Goal: Transaction & Acquisition: Purchase product/service

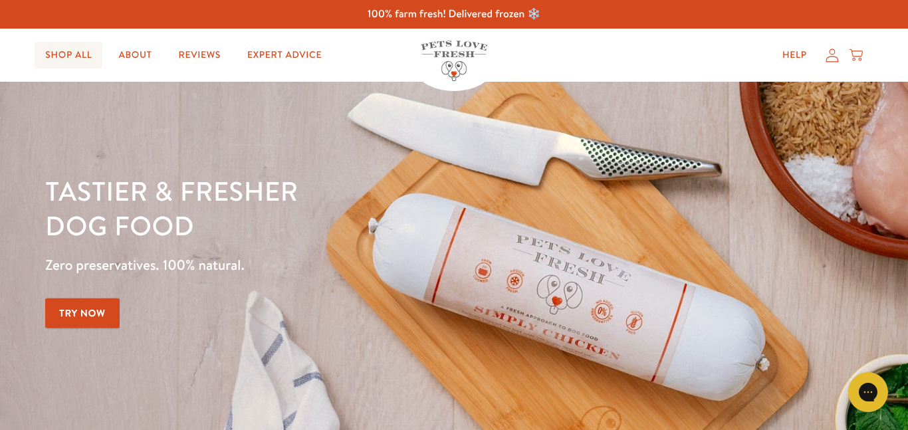
click at [66, 57] on link "Shop All" at bounding box center [69, 55] width 68 height 27
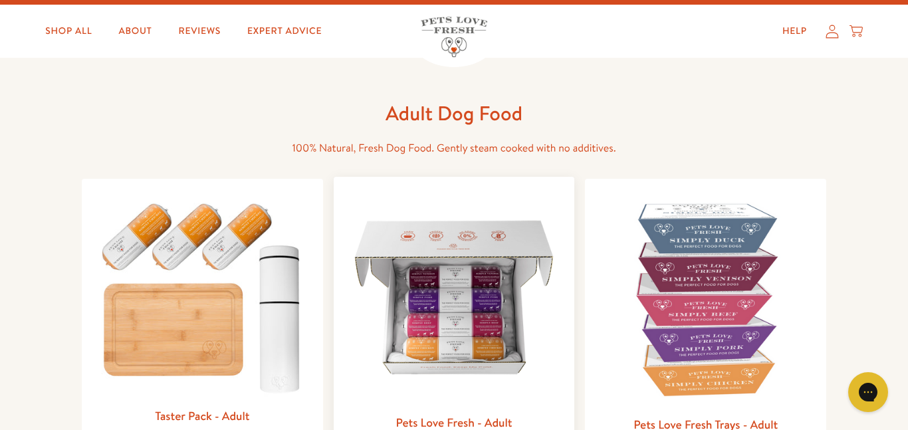
scroll to position [27, 0]
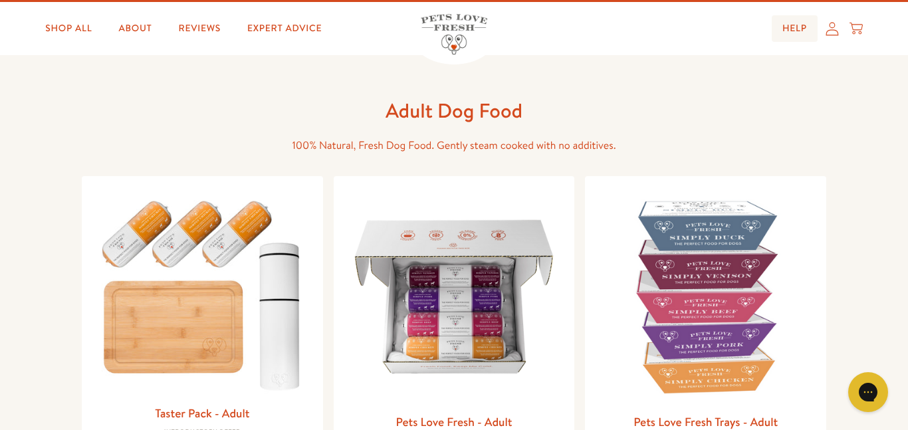
click at [797, 30] on link "Help" at bounding box center [794, 28] width 46 height 27
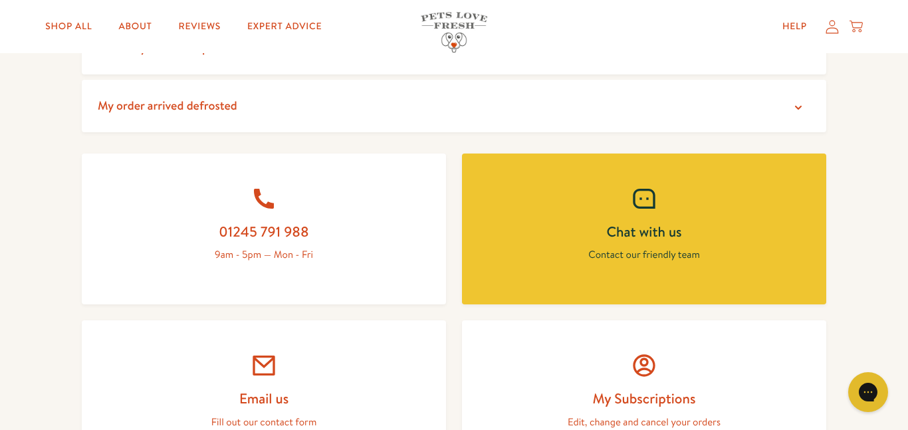
scroll to position [505, 0]
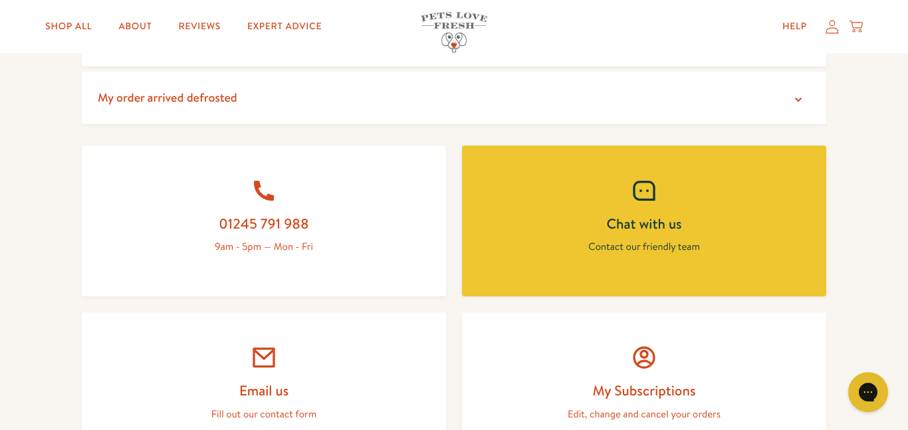
click at [282, 351] on div at bounding box center [264, 357] width 300 height 27
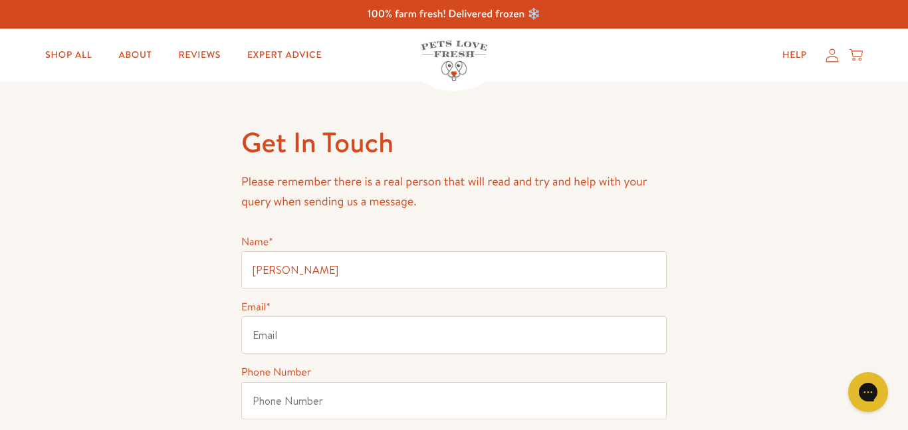
type input "[PERSON_NAME]"
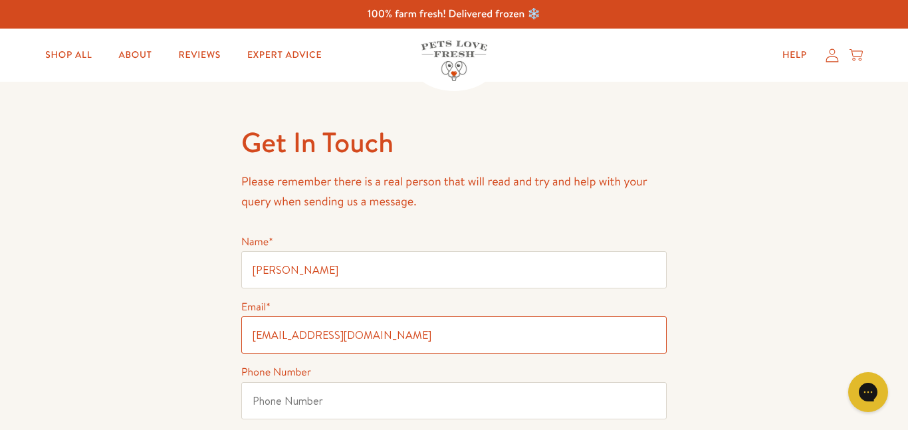
type input "4989thompson@gmail.com"
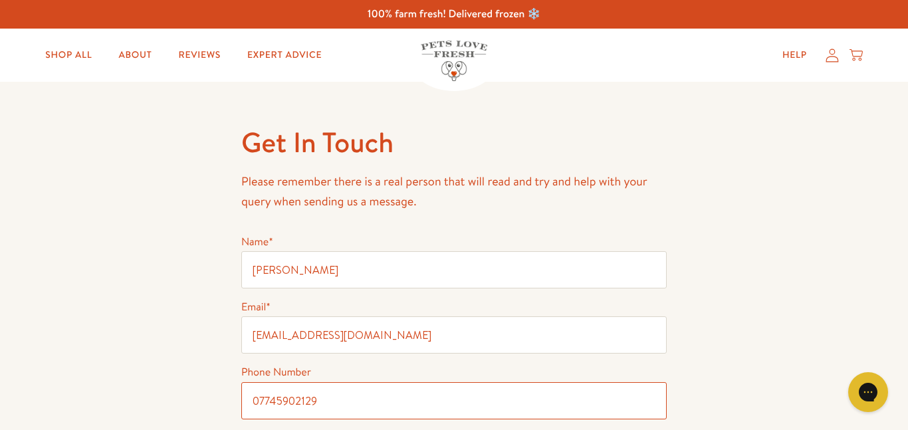
type input "07745902129"
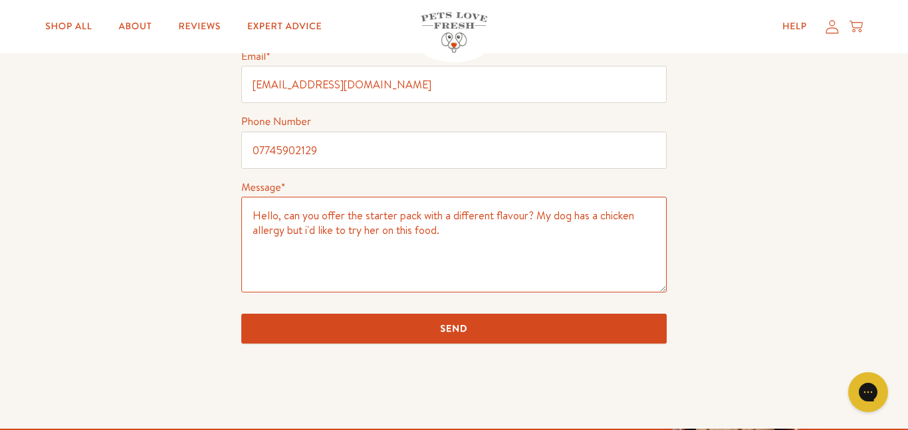
type textarea "Hello, can you offer the starter pack with a different flavour? My dog has a ch…"
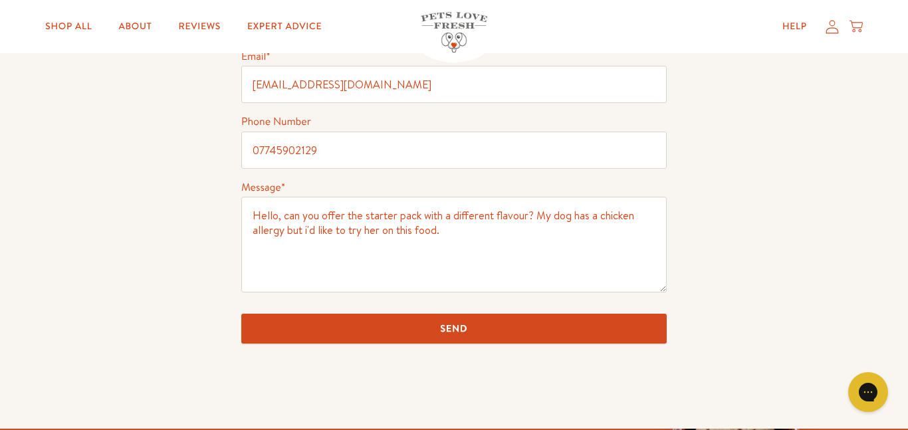
click at [378, 322] on input "Send" at bounding box center [453, 329] width 425 height 30
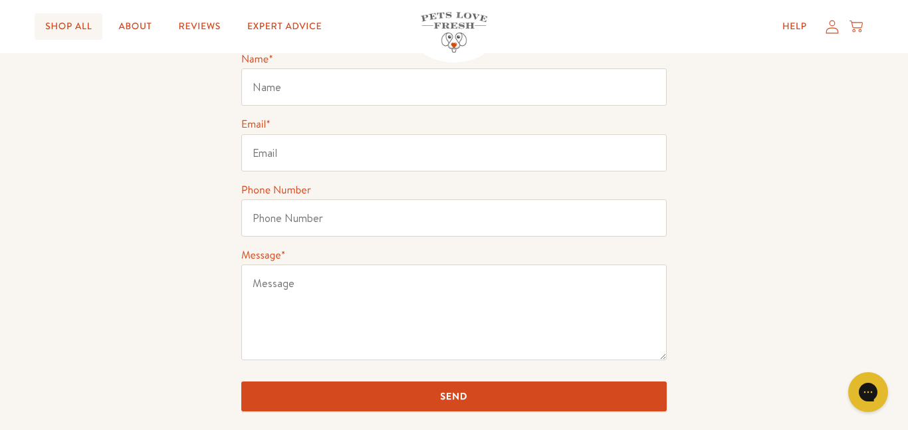
click at [64, 27] on link "Shop All" at bounding box center [69, 26] width 68 height 27
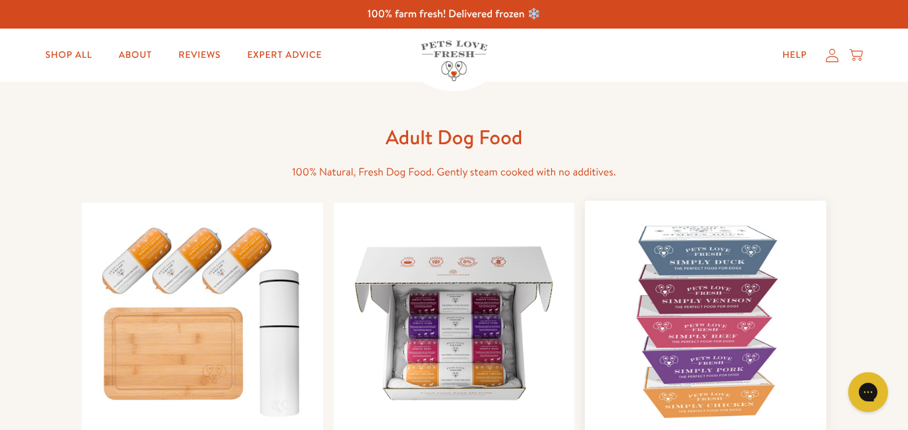
click at [727, 272] on img at bounding box center [705, 321] width 220 height 220
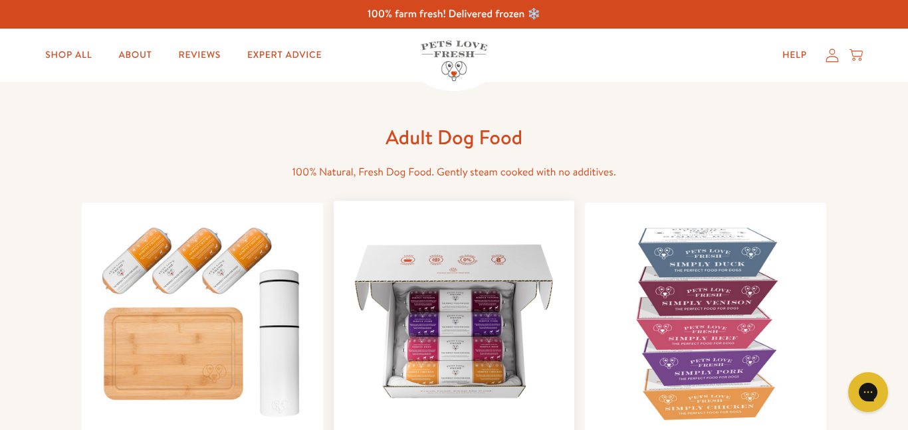
click at [435, 336] on img at bounding box center [454, 321] width 220 height 220
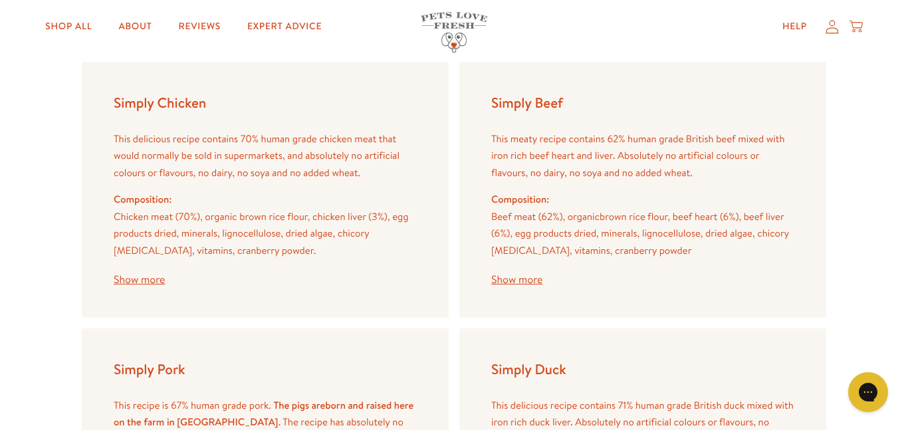
scroll to position [1568, 0]
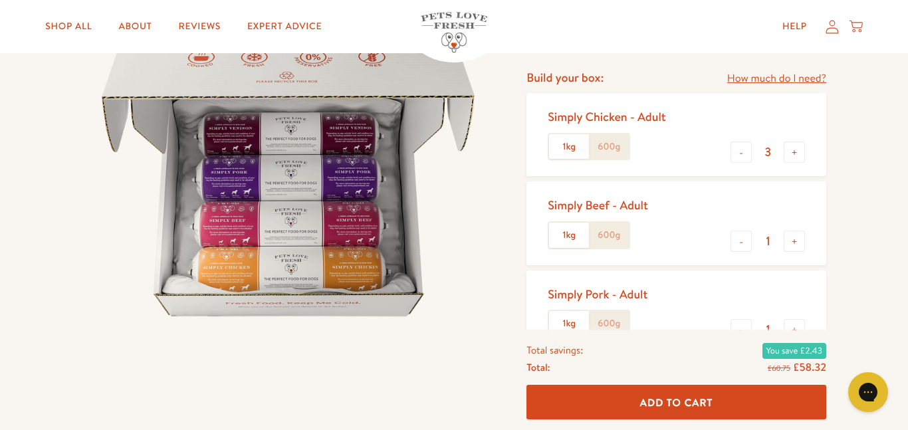
scroll to position [159, 0]
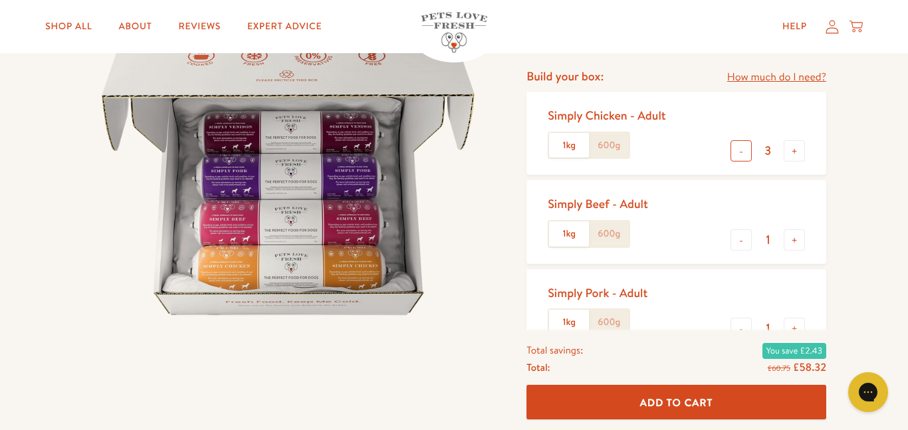
click at [742, 151] on button "-" at bounding box center [740, 150] width 21 height 21
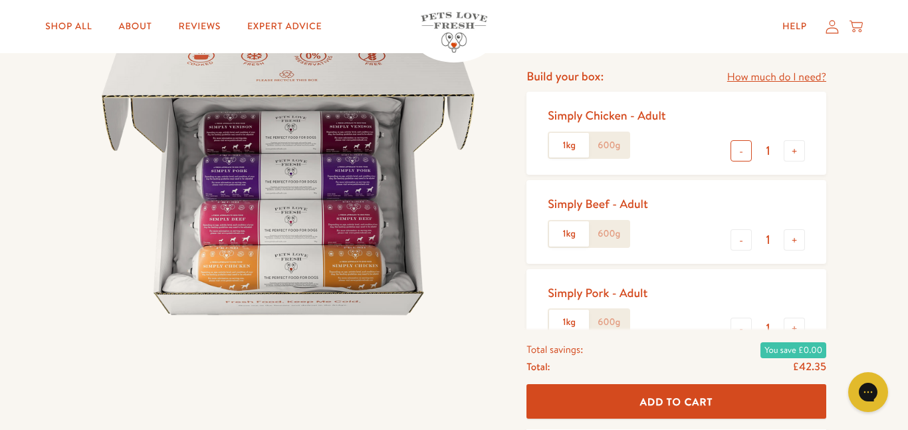
click at [742, 151] on button "-" at bounding box center [740, 150] width 21 height 21
type input "0"
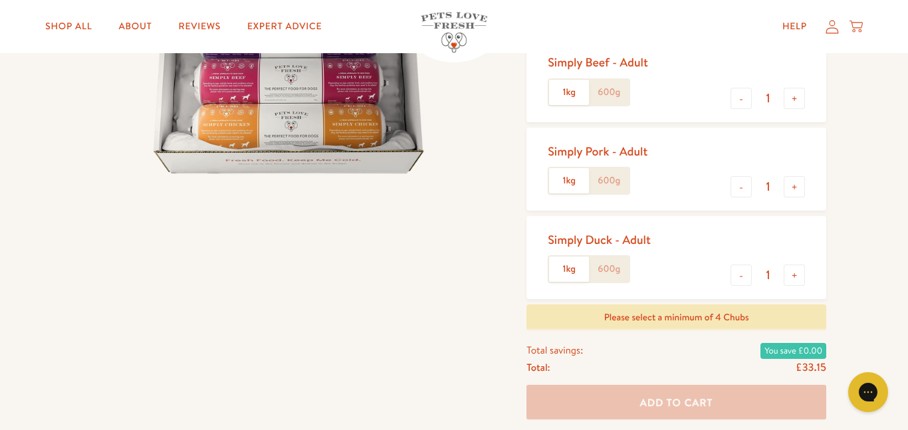
scroll to position [315, 0]
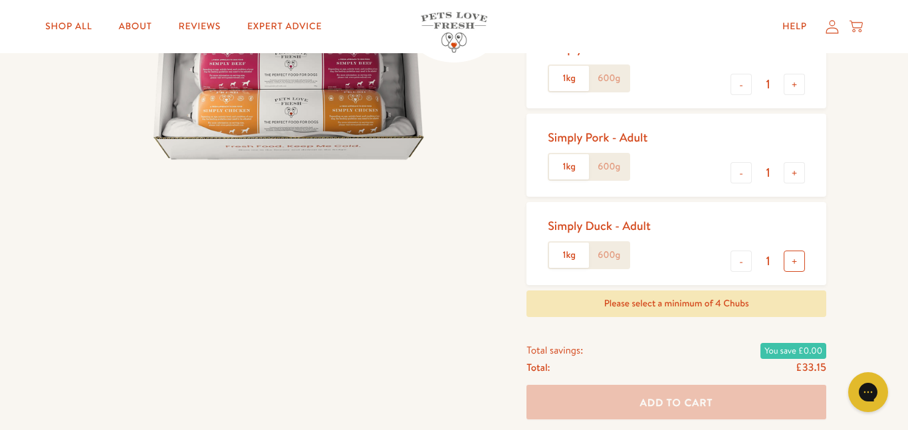
click at [789, 266] on button "+" at bounding box center [793, 260] width 21 height 21
type input "2"
